Goal: Navigation & Orientation: Find specific page/section

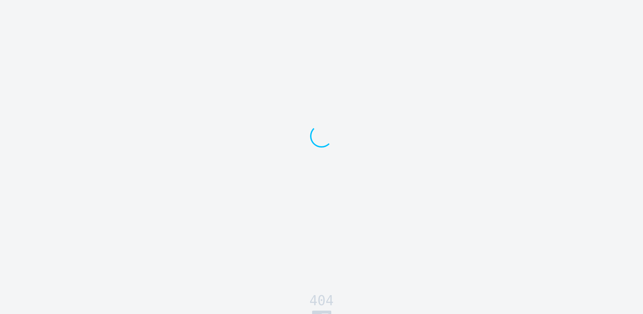
click at [45, 120] on div at bounding box center [321, 146] width 643 height 292
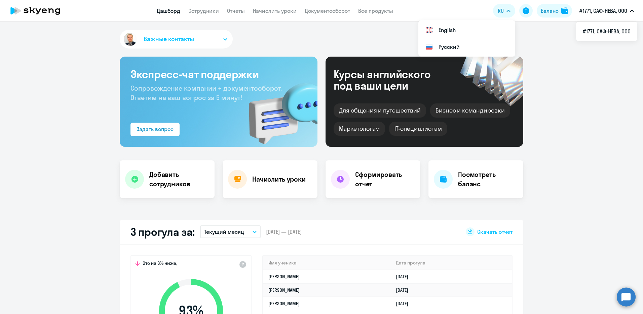
select select "30"
